Goal: Information Seeking & Learning: Learn about a topic

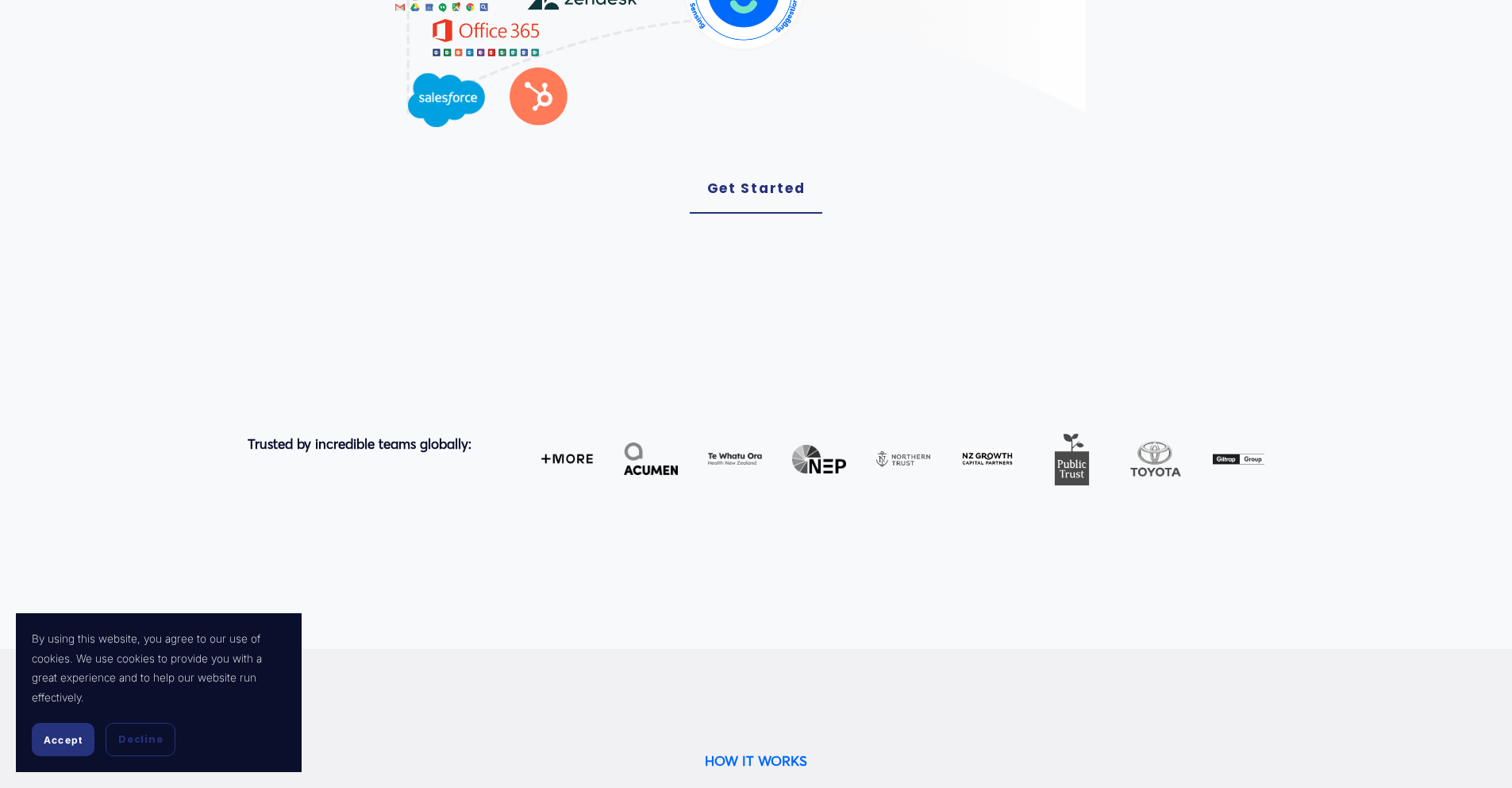
scroll to position [610, 0]
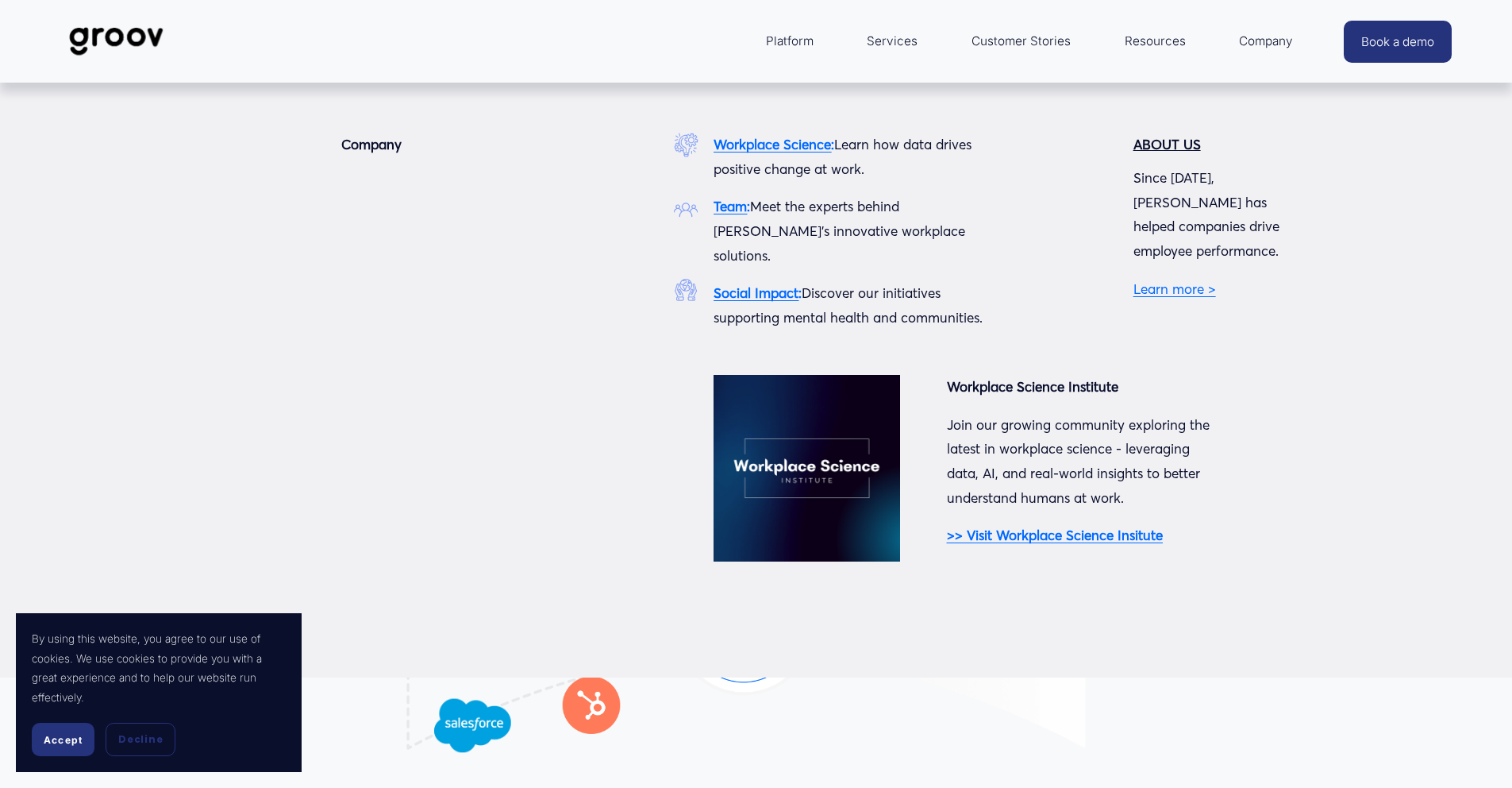
click at [1274, 39] on span "Company" at bounding box center [1266, 41] width 54 height 23
click at [1159, 281] on link "Learn more >" at bounding box center [1175, 289] width 83 height 17
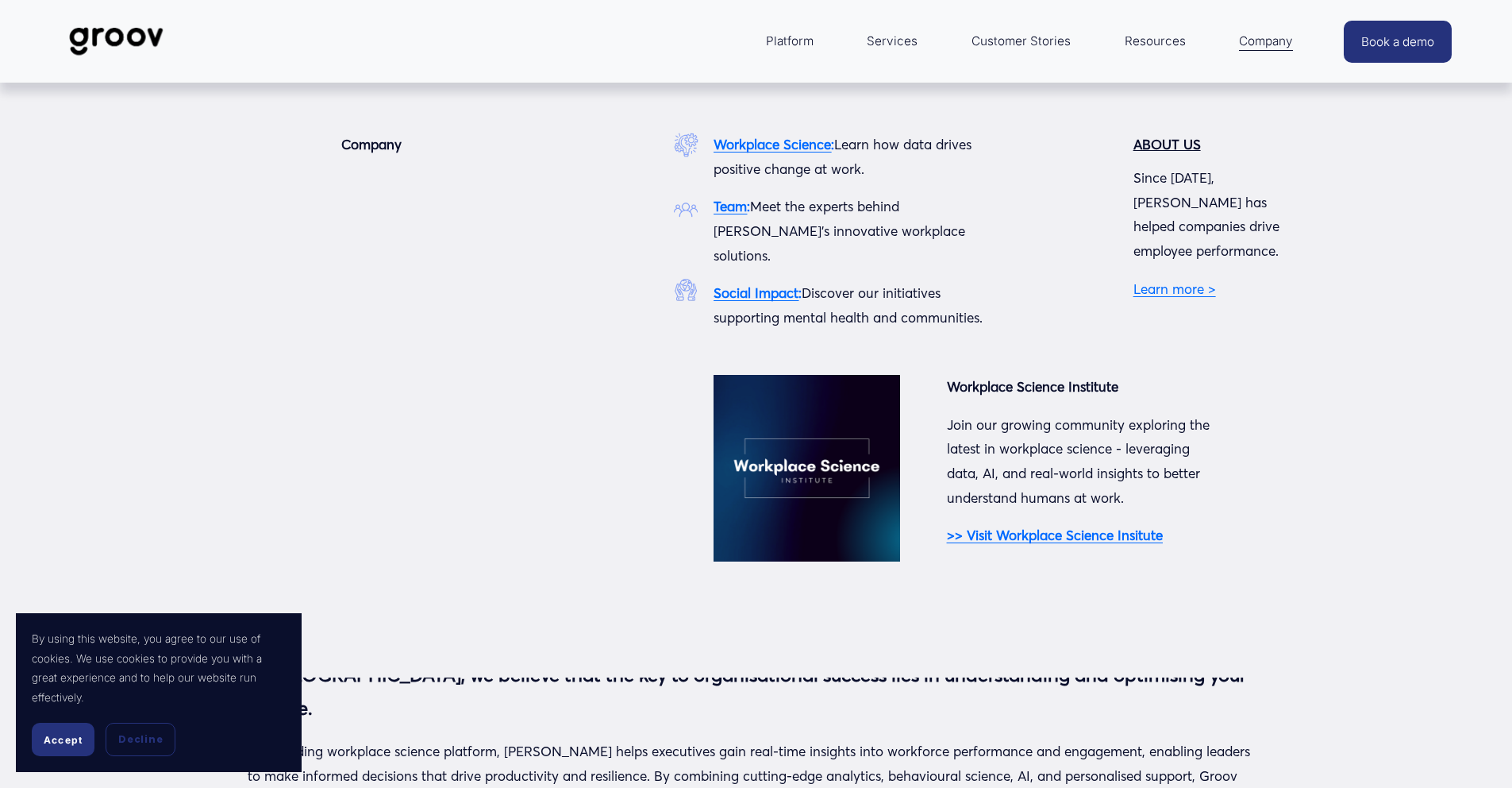
click at [1239, 37] on span "Company" at bounding box center [1266, 41] width 54 height 23
click at [738, 207] on strong "Team" at bounding box center [730, 206] width 33 height 17
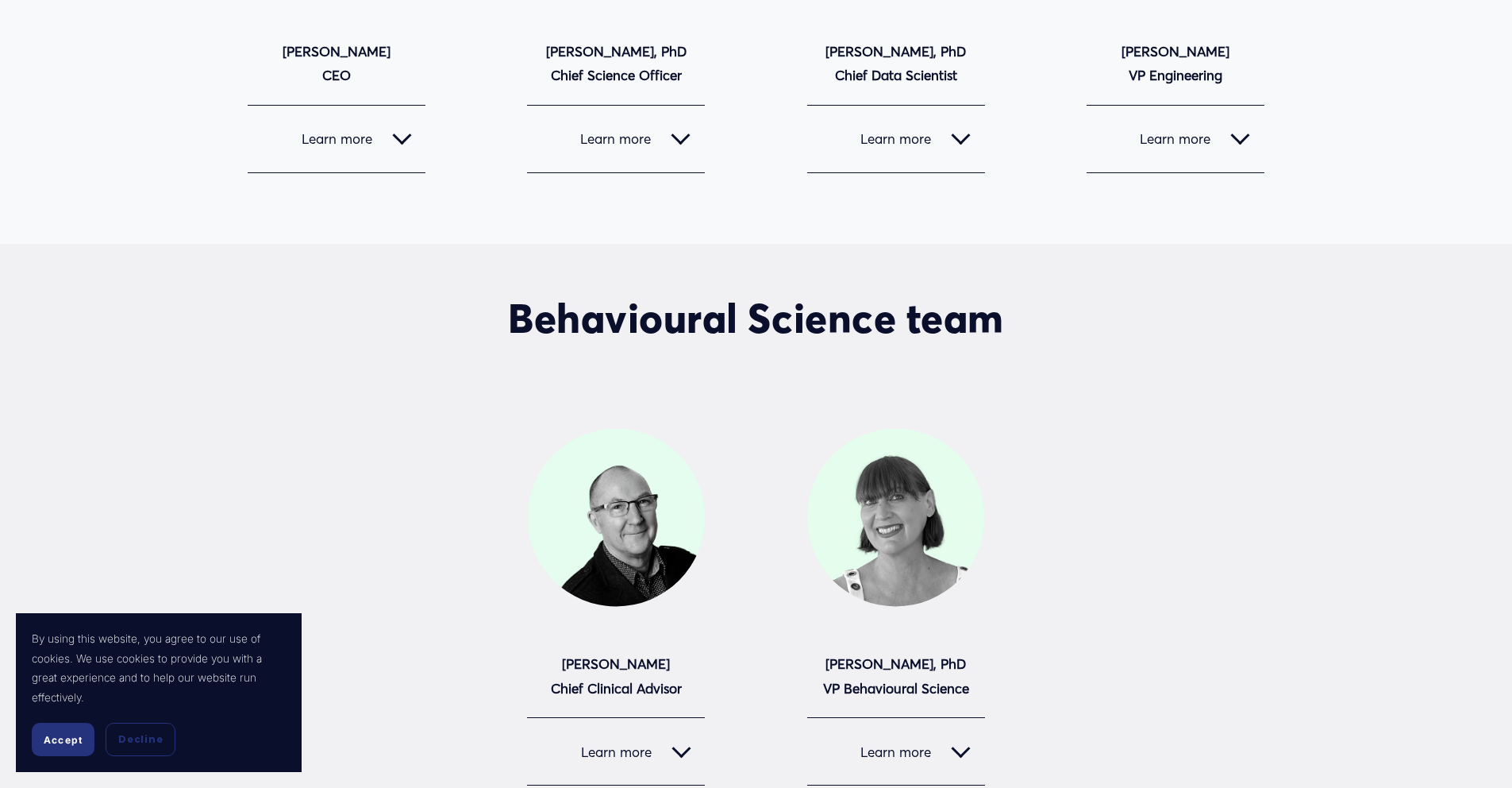
scroll to position [191, 0]
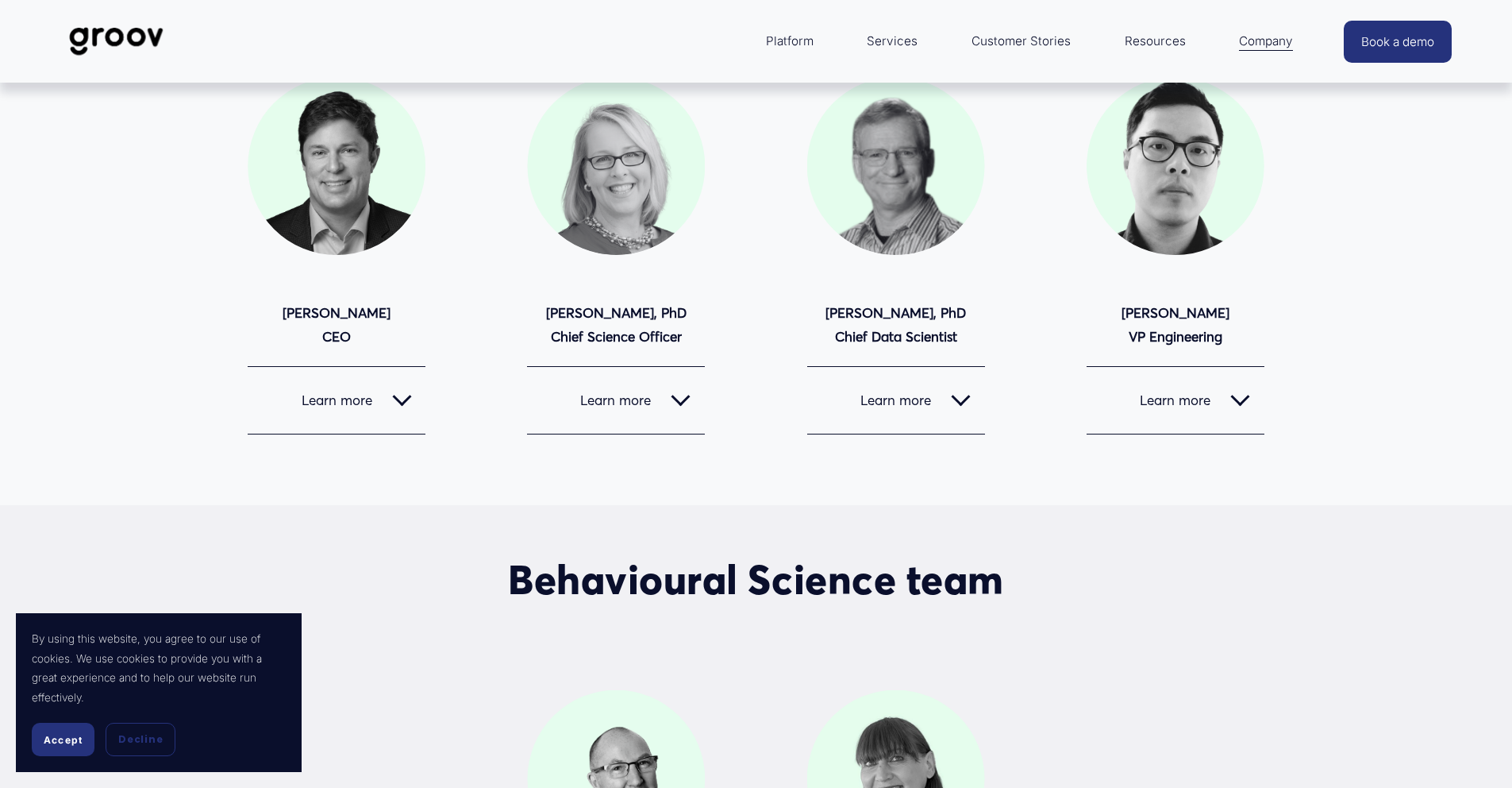
click at [412, 396] on button "Learn more" at bounding box center [337, 401] width 178 height 67
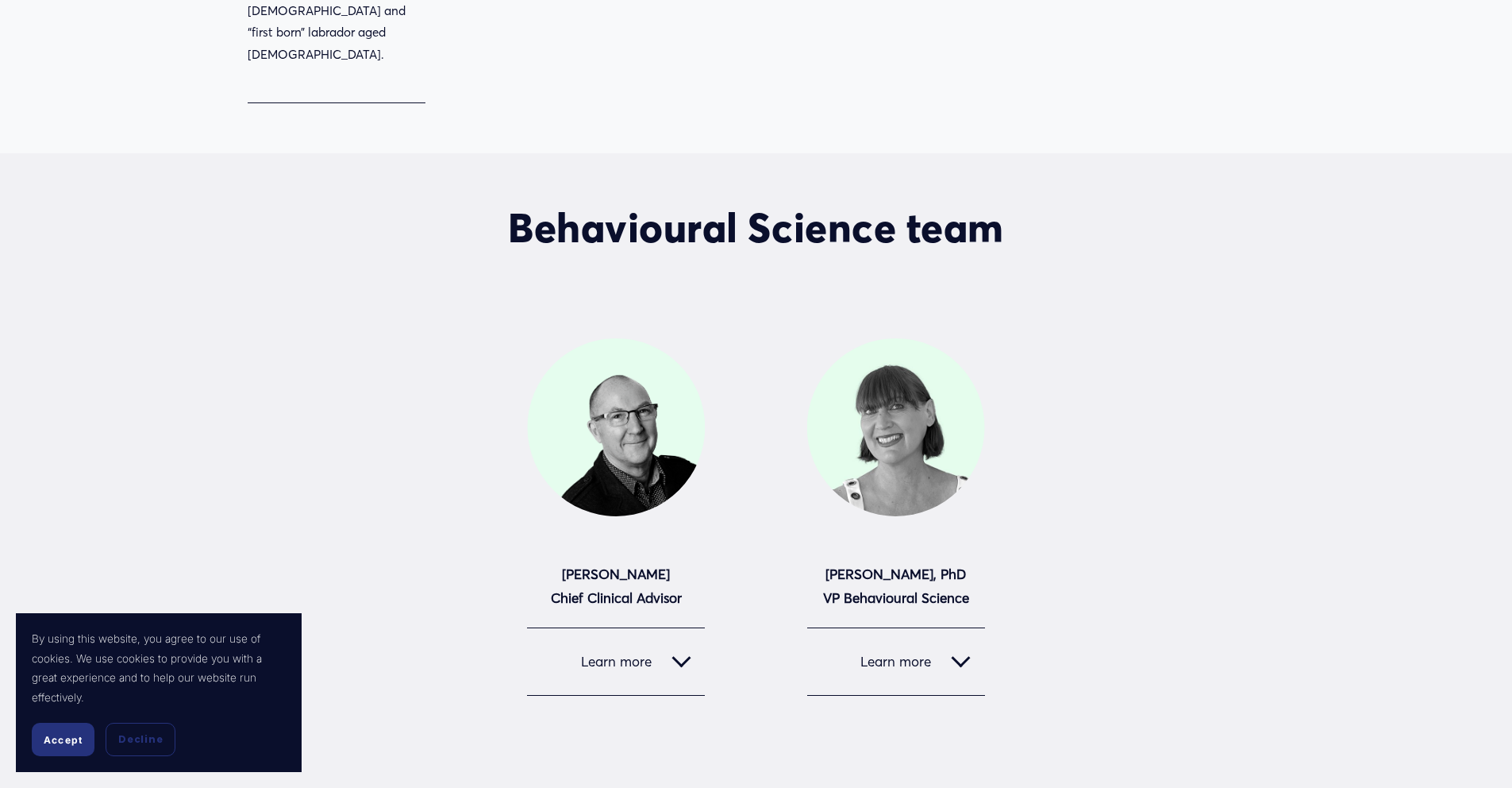
scroll to position [1557, 0]
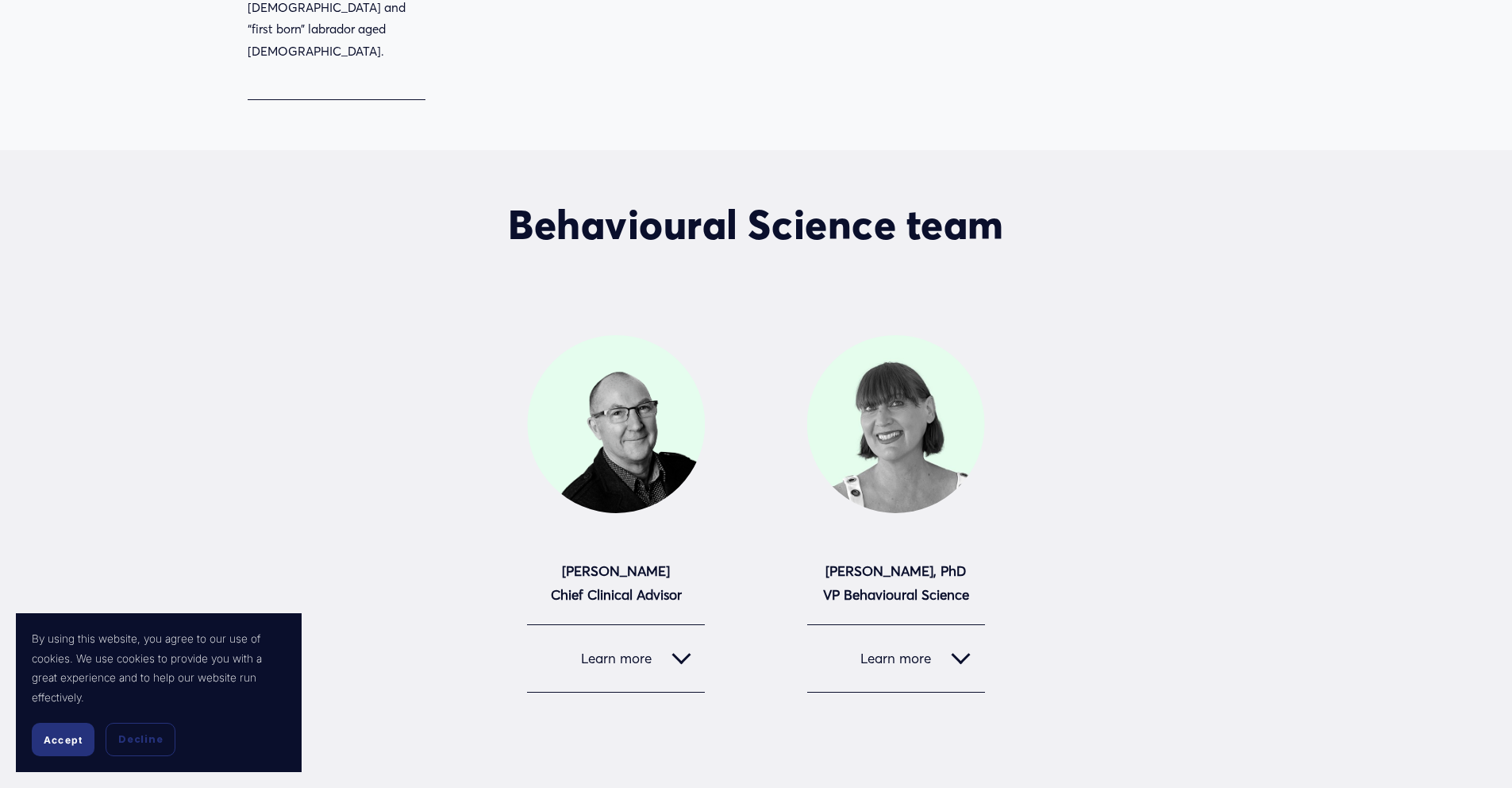
click at [677, 645] on div at bounding box center [680, 654] width 19 height 19
click at [957, 649] on div at bounding box center [961, 658] width 19 height 19
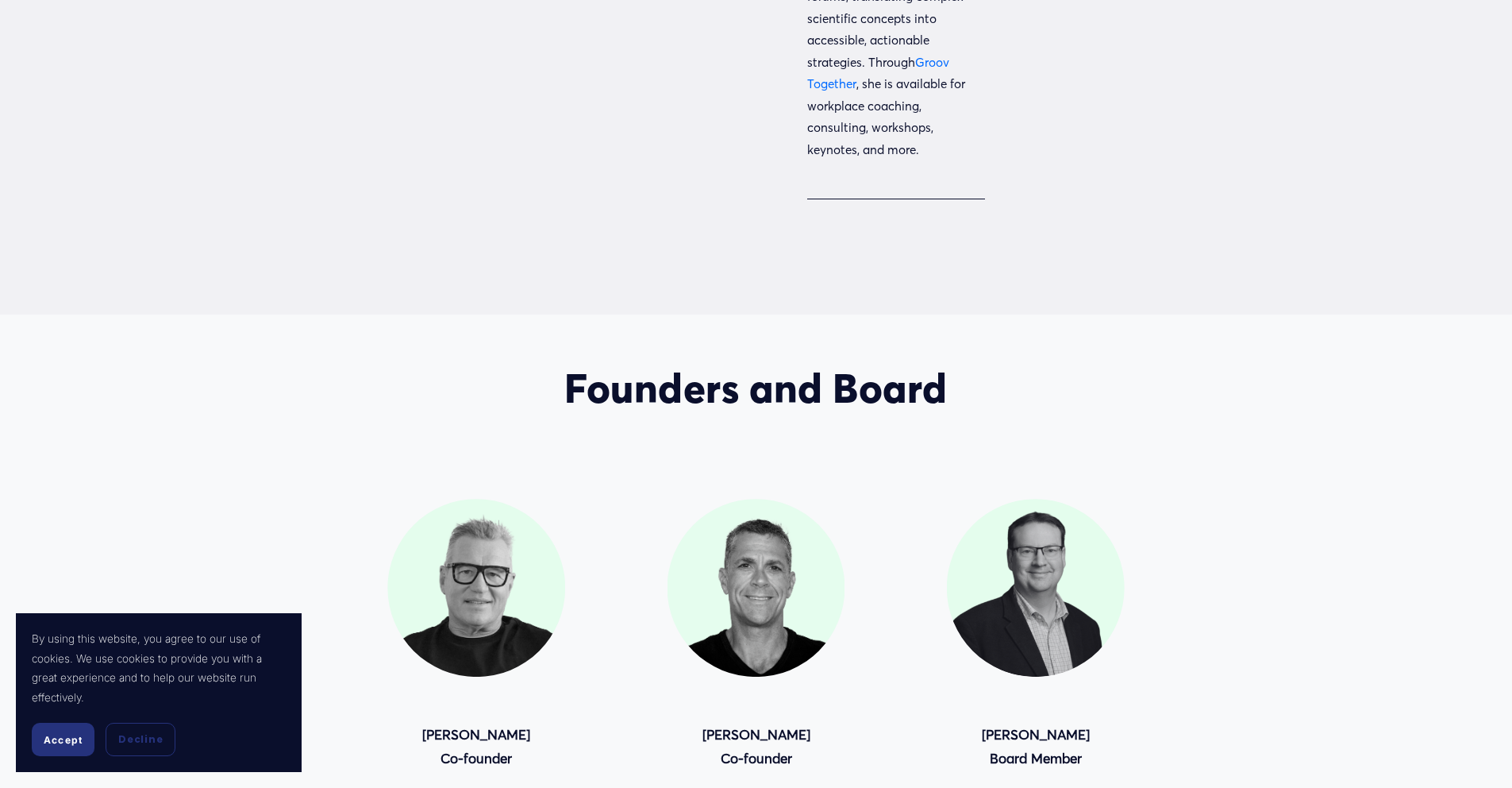
scroll to position [3271, 0]
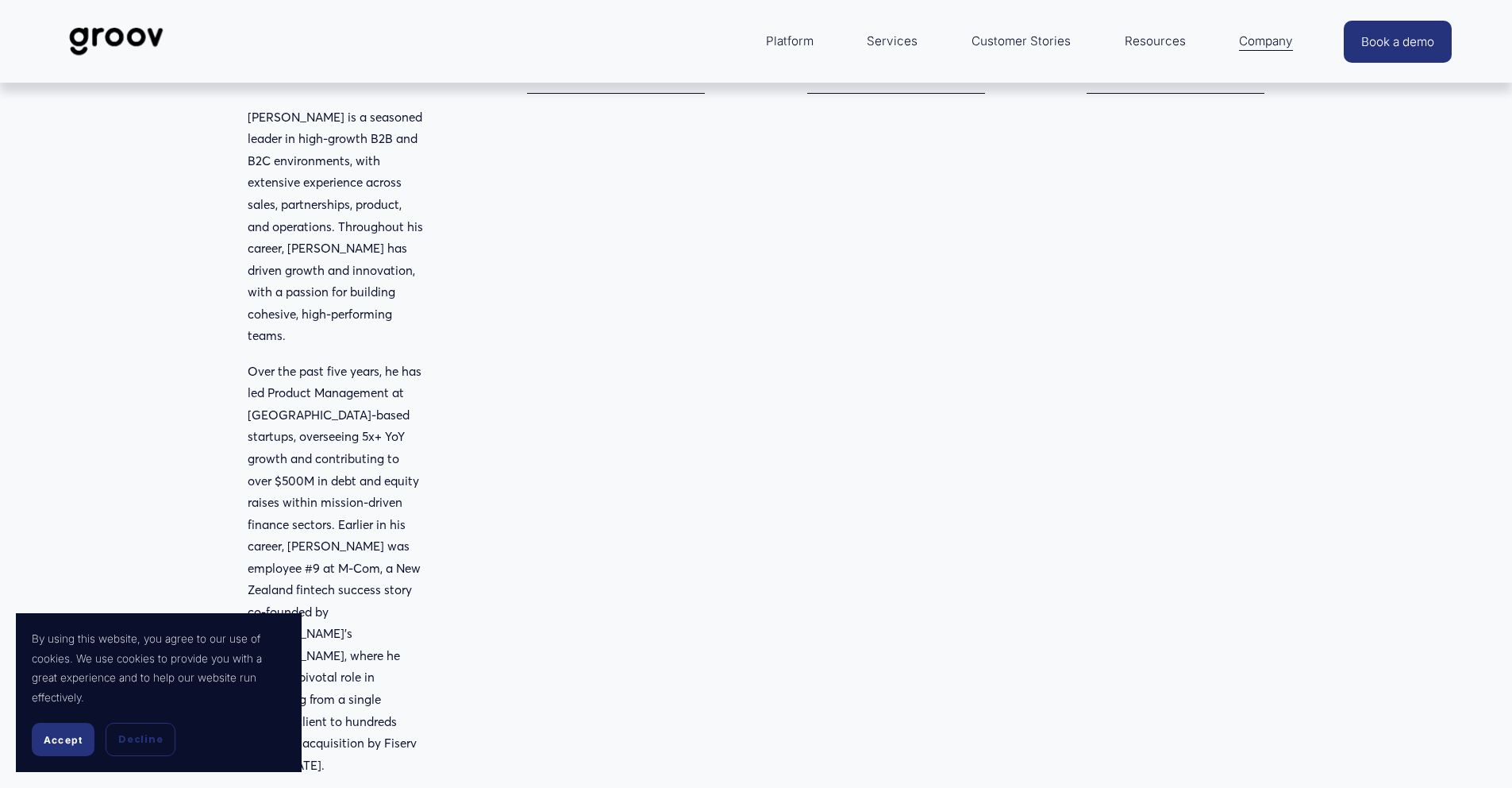
scroll to position [305, 0]
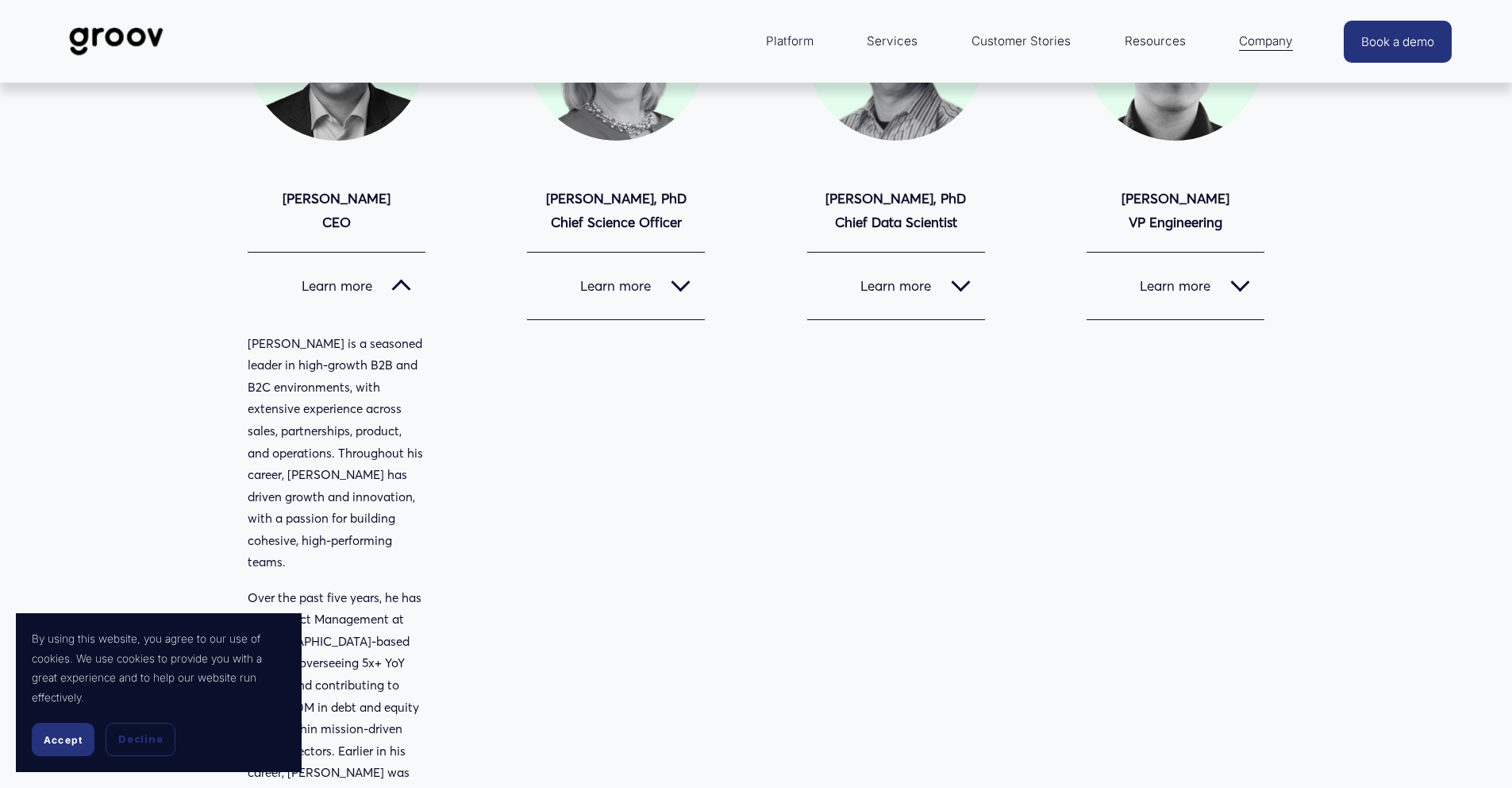
click at [1028, 45] on link "Customer Stories" at bounding box center [1021, 41] width 115 height 38
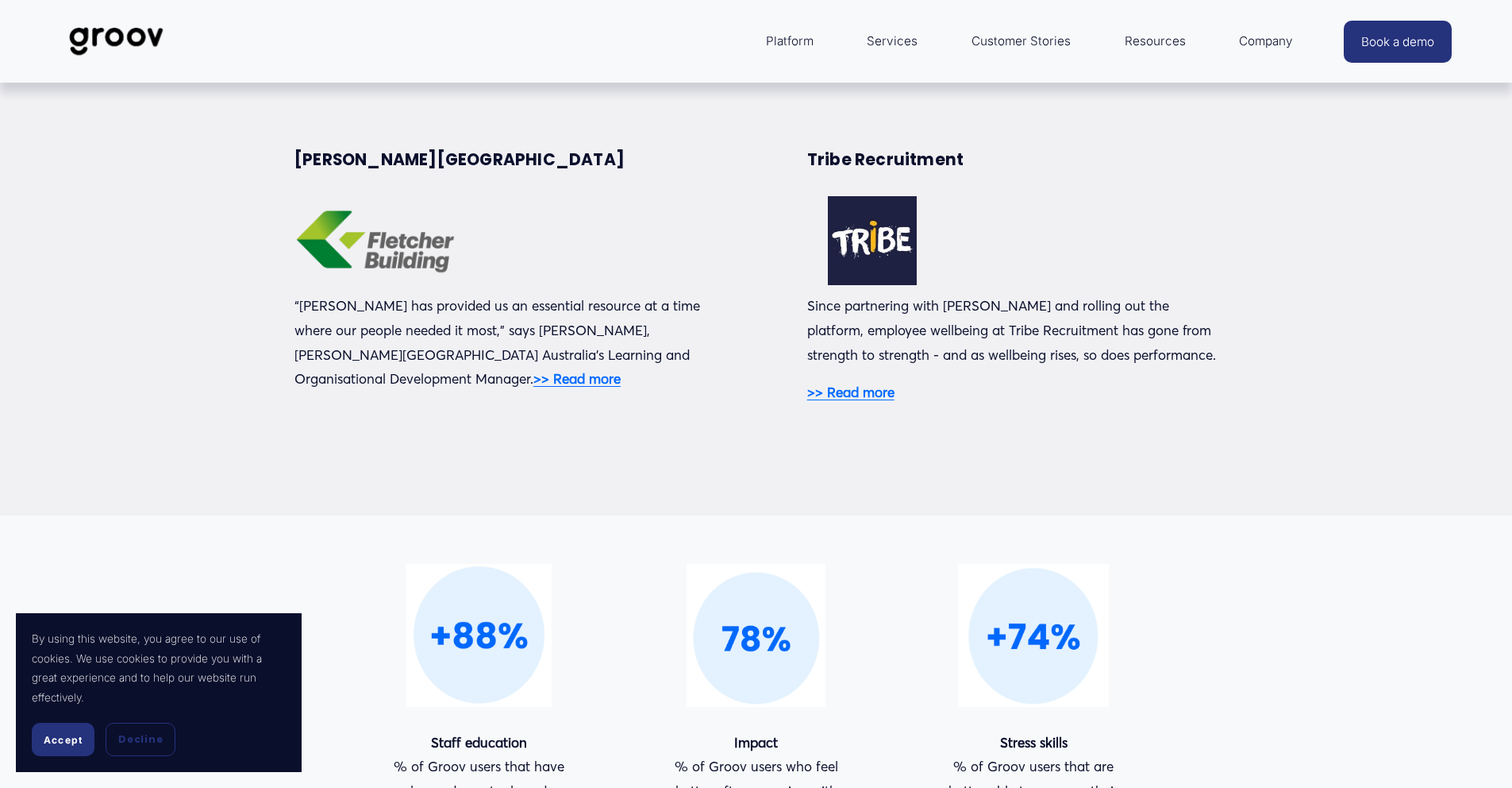
scroll to position [1027, 0]
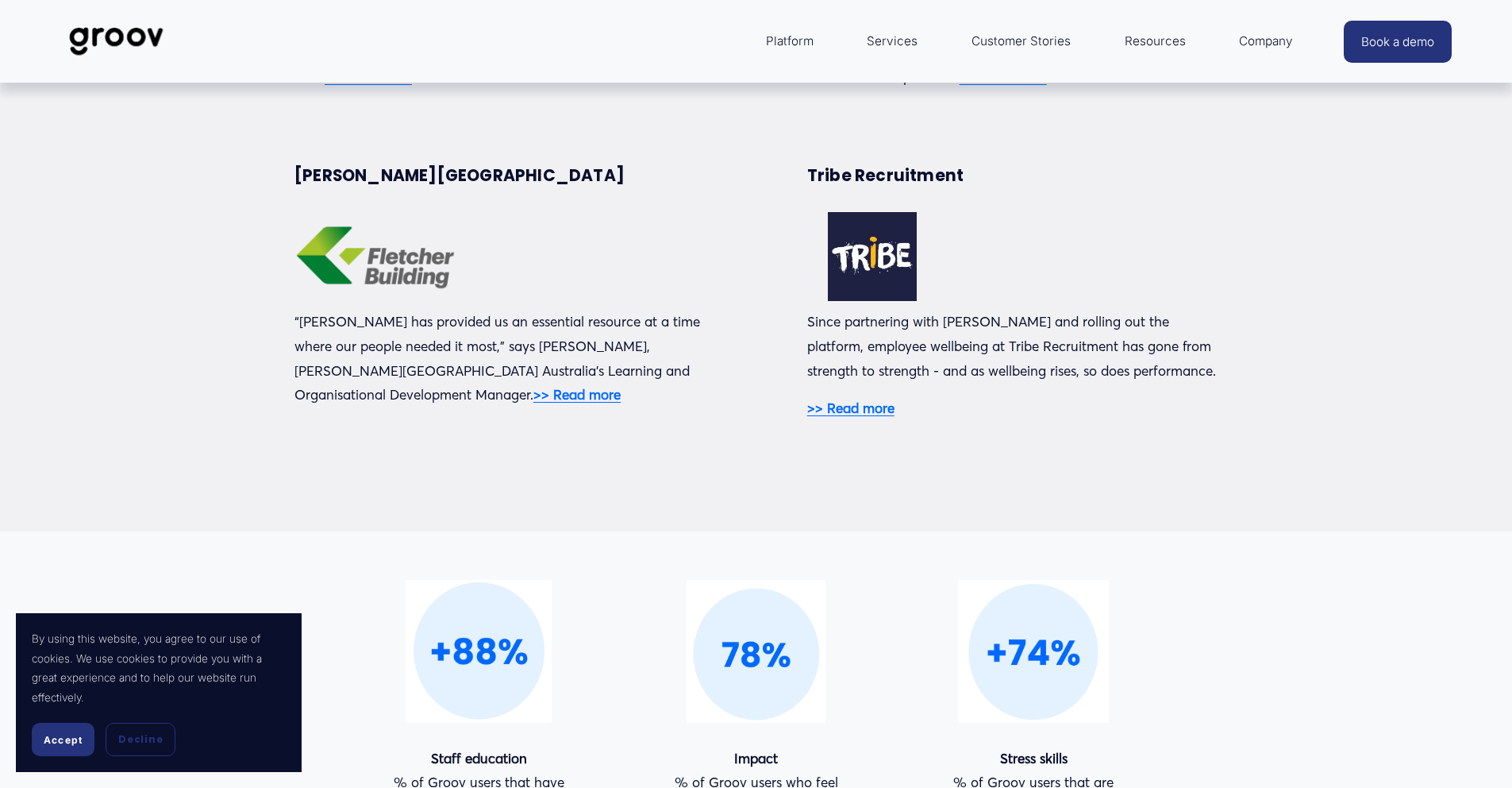
click at [858, 415] on strong ">> Read more" at bounding box center [850, 408] width 88 height 17
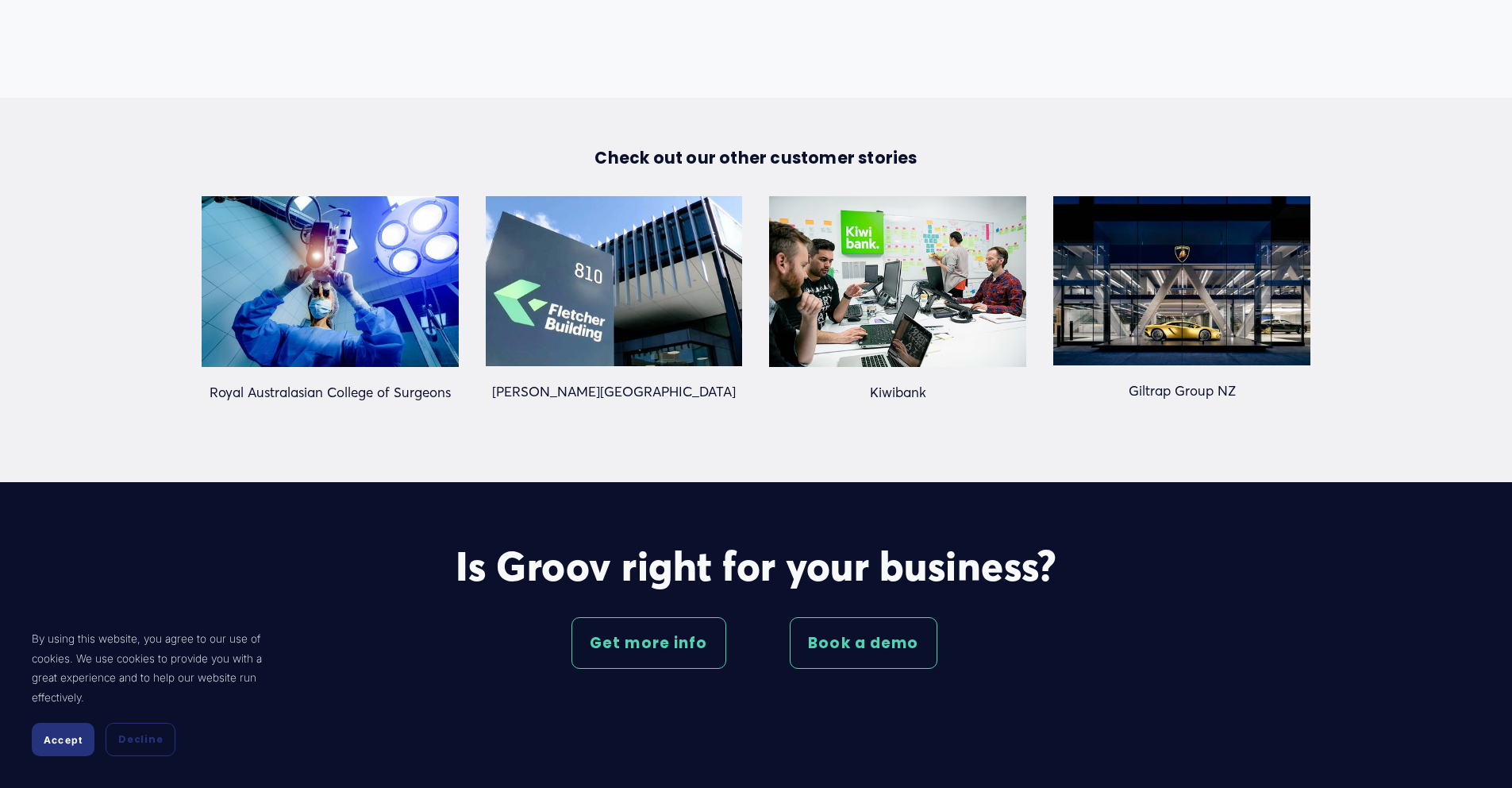
scroll to position [3178, 0]
